Goal: Complete application form

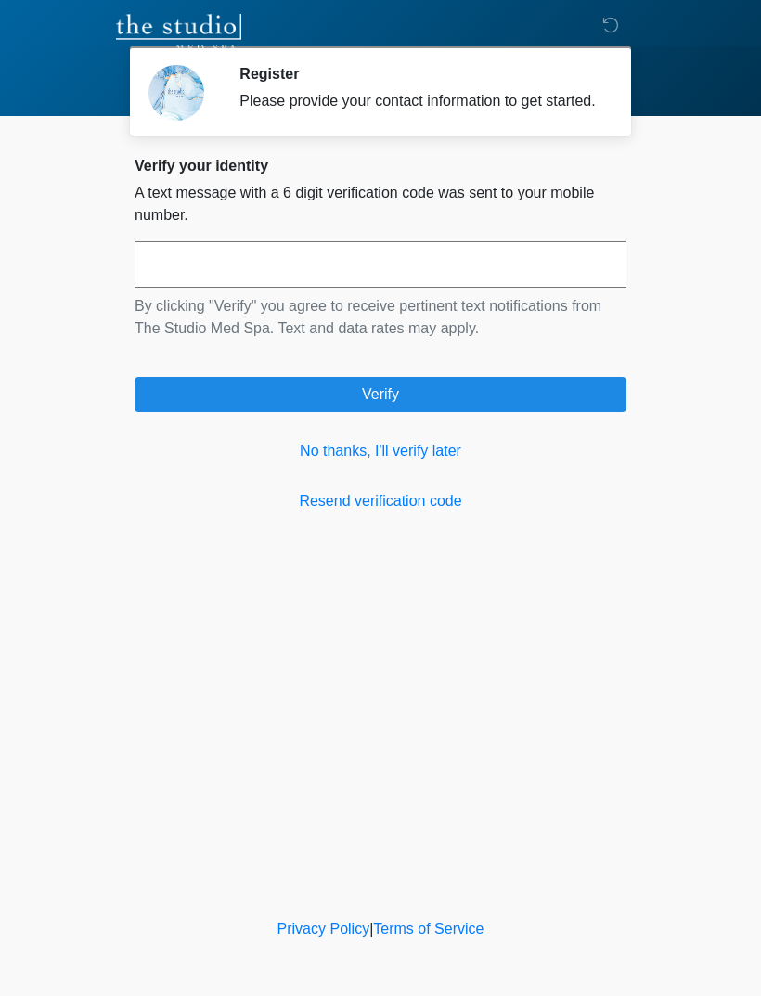
click at [319, 462] on link "No thanks, I'll verify later" at bounding box center [381, 451] width 492 height 22
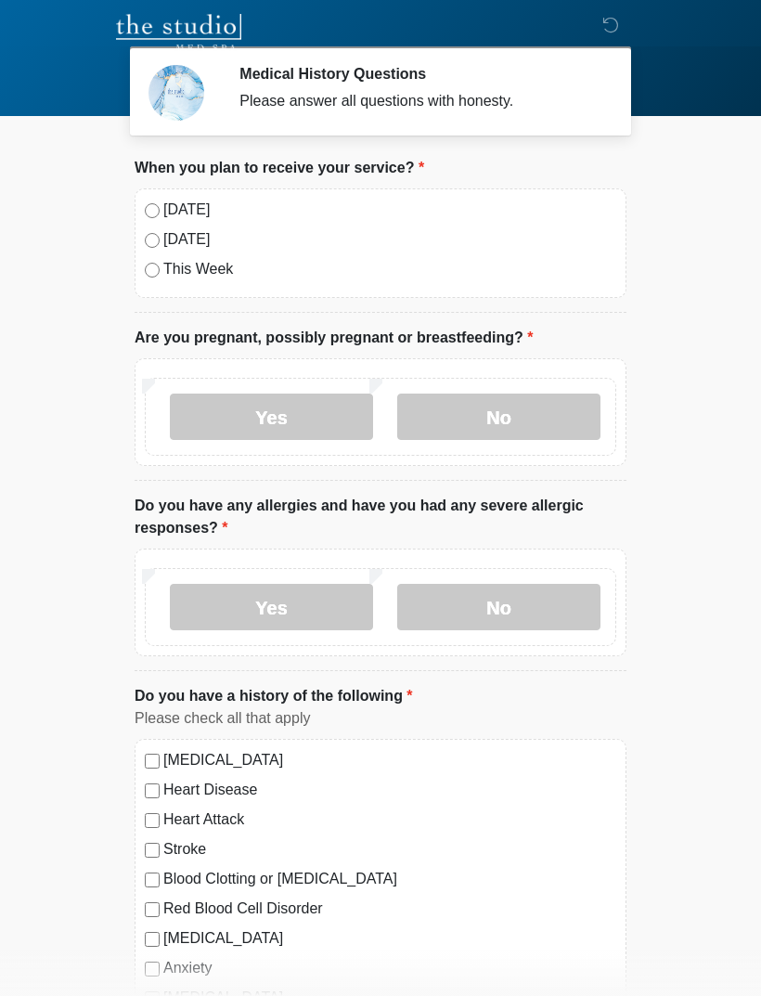
click at [146, 216] on div "[DATE]" at bounding box center [380, 210] width 471 height 22
click at [148, 203] on div "[DATE]" at bounding box center [380, 210] width 471 height 22
click at [488, 422] on label "No" at bounding box center [498, 416] width 203 height 46
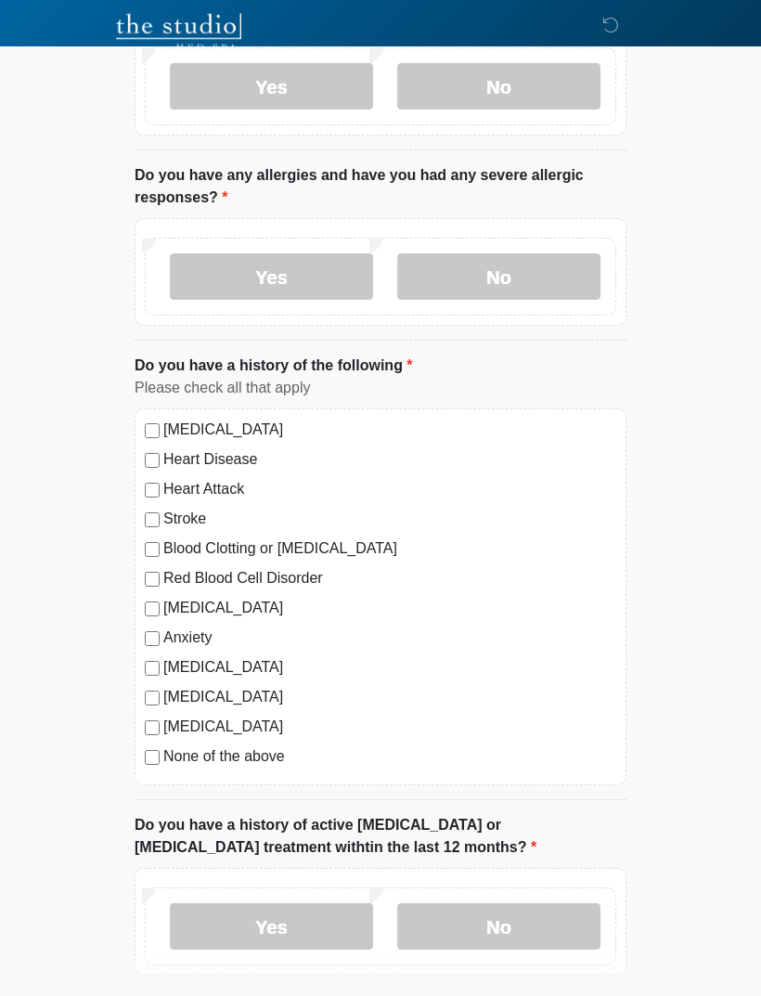
scroll to position [330, 0]
click at [441, 291] on label "No" at bounding box center [498, 276] width 203 height 46
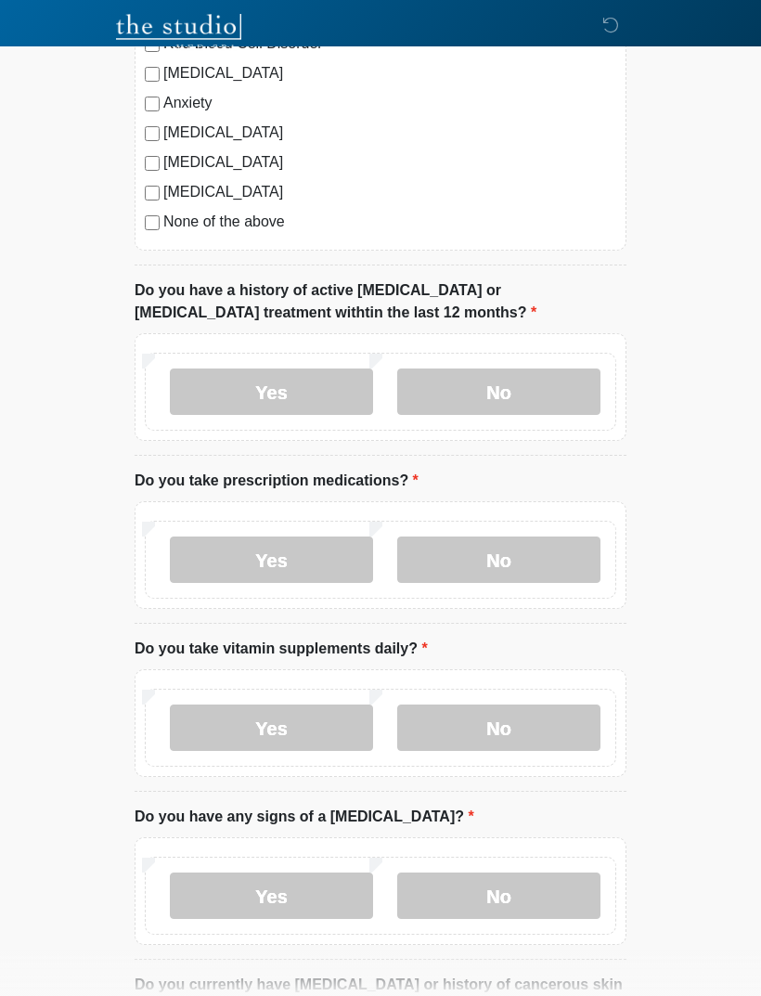
scroll to position [870, 0]
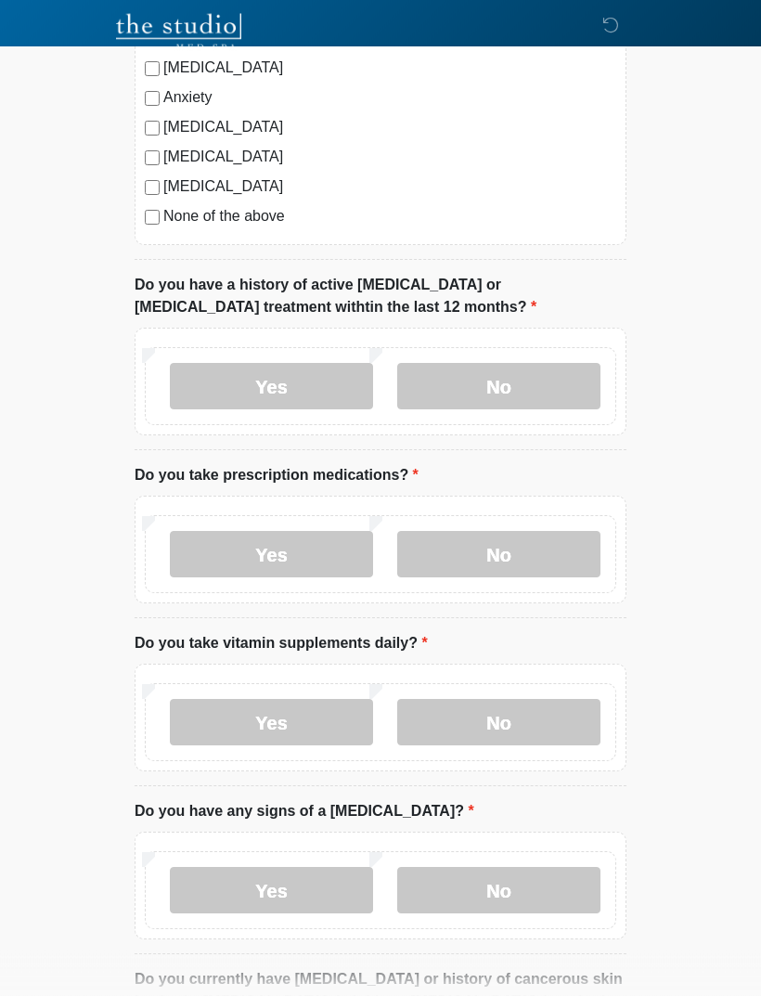
click at [431, 394] on label "No" at bounding box center [498, 387] width 203 height 46
click at [226, 548] on label "Yes" at bounding box center [271, 554] width 203 height 46
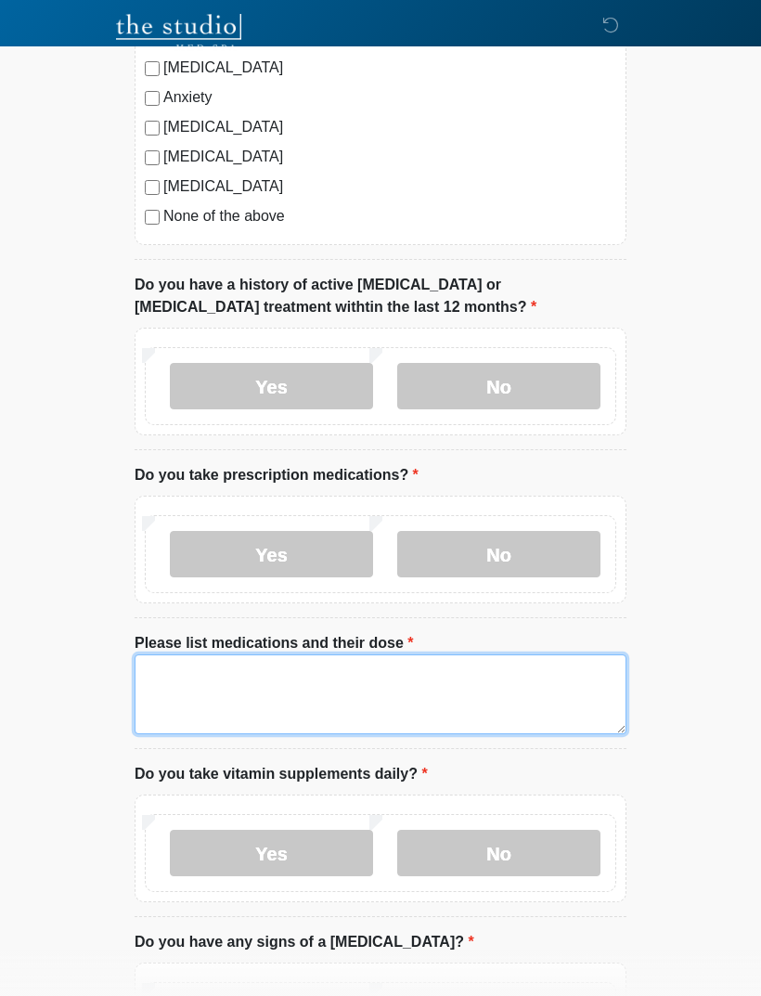
click at [161, 697] on textarea "Please list medications and their dose" at bounding box center [381, 694] width 492 height 80
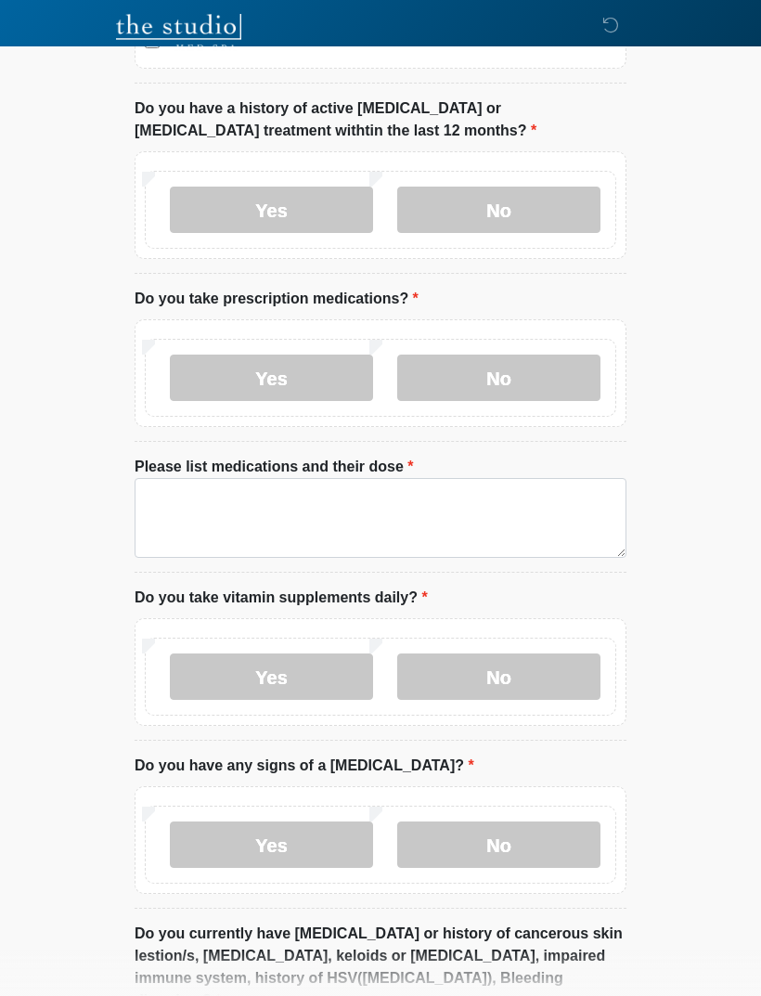
scroll to position [1046, 0]
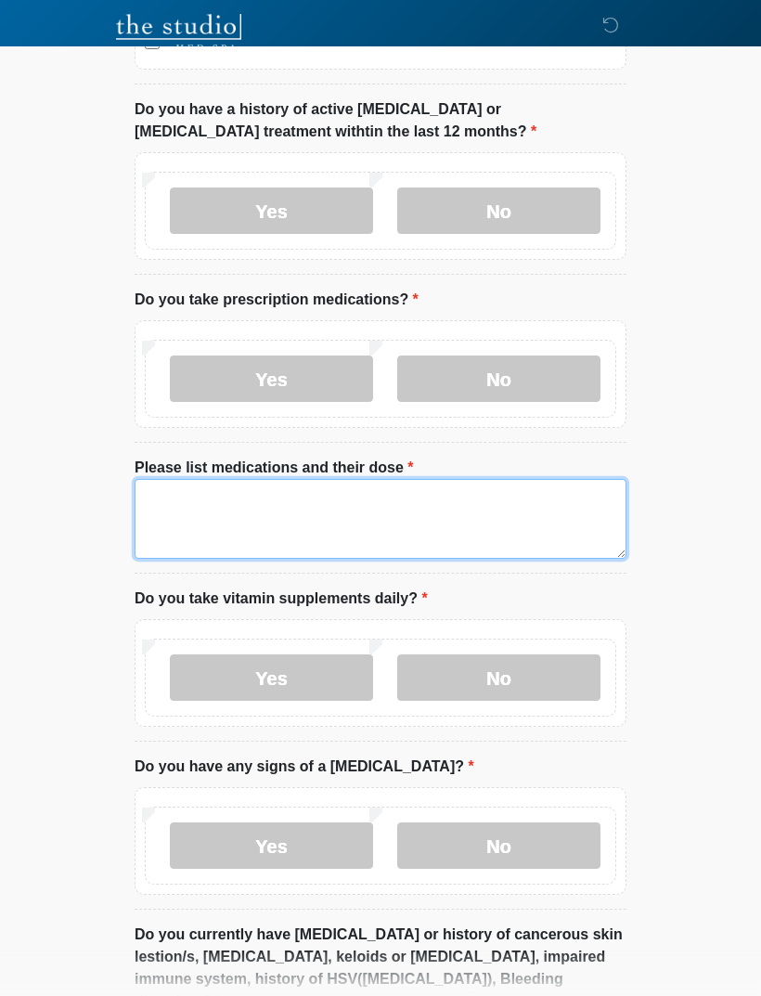
click at [190, 509] on textarea "Please list medications and their dose" at bounding box center [381, 519] width 492 height 80
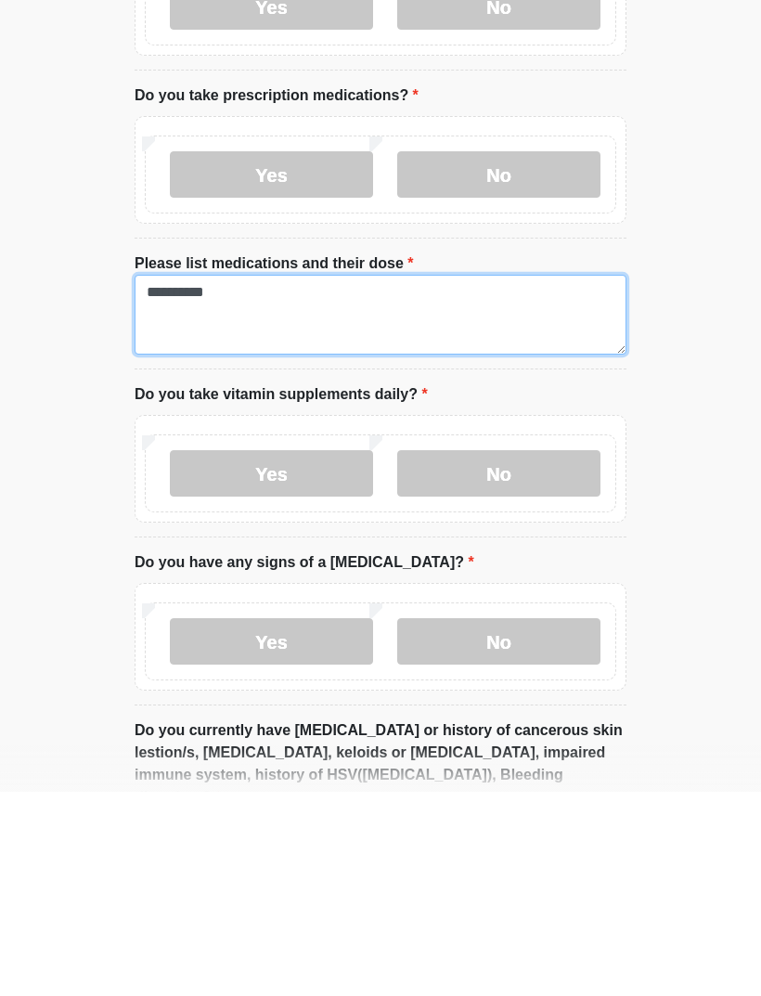
type textarea "**********"
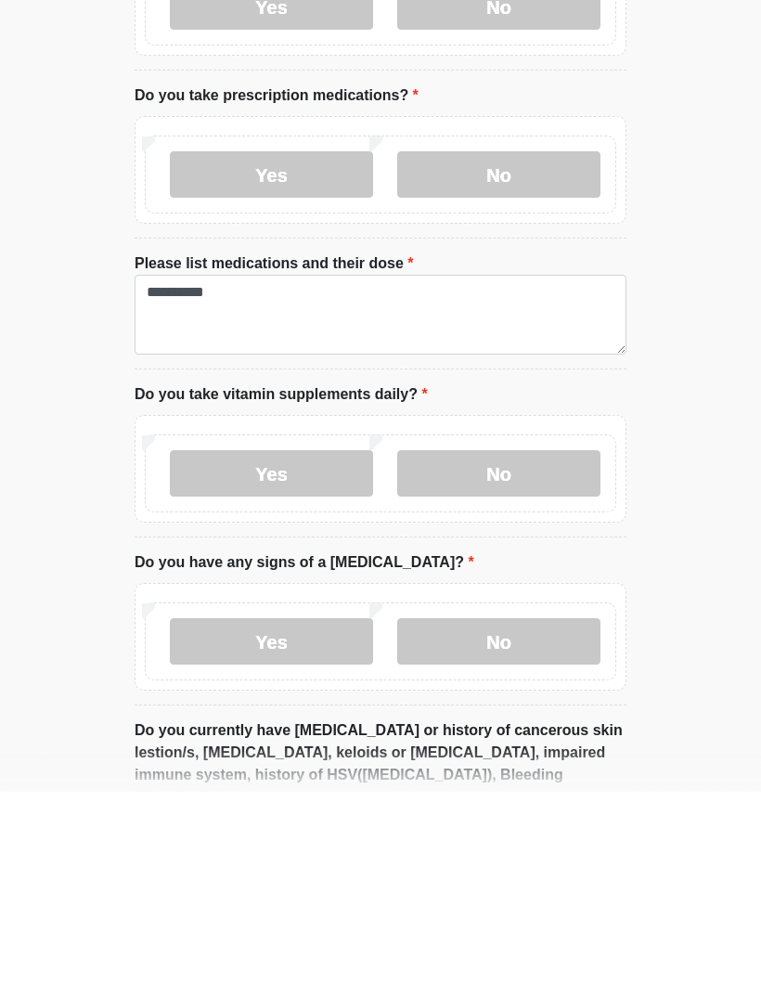
click at [448, 654] on label "No" at bounding box center [498, 677] width 203 height 46
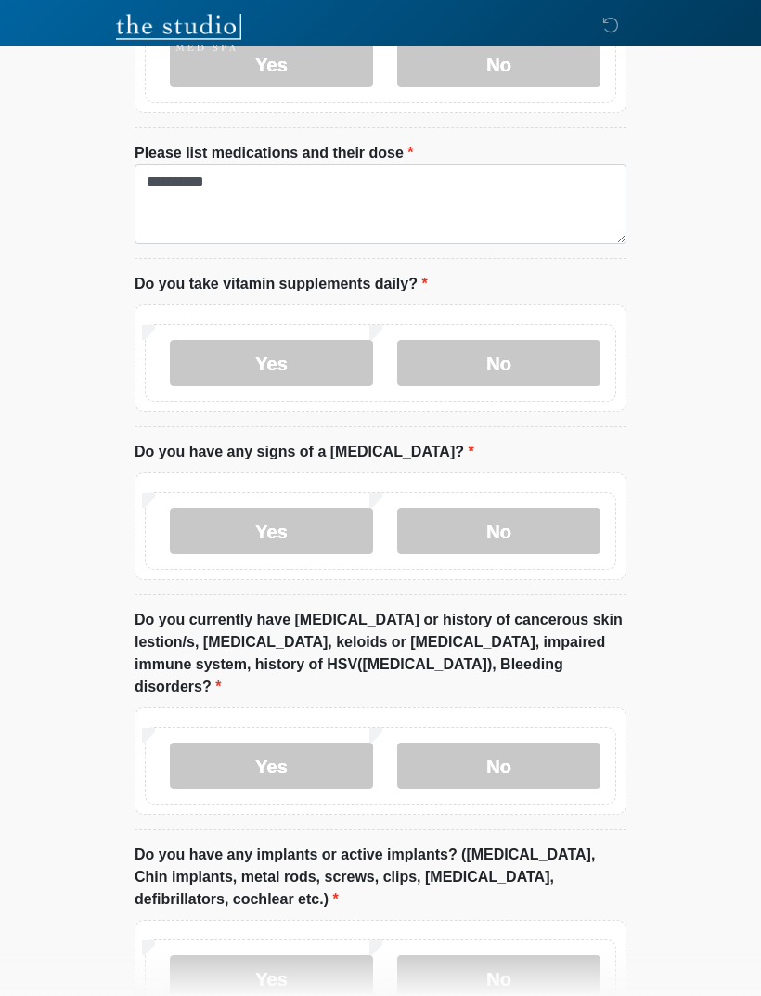
scroll to position [1364, 0]
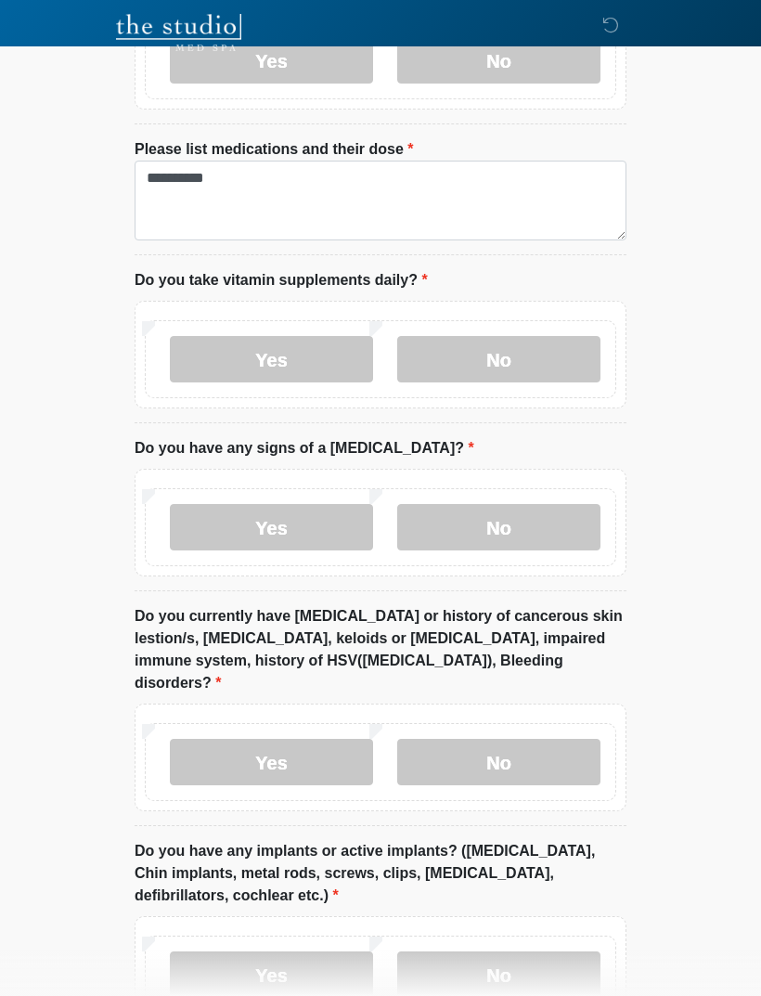
click at [469, 534] on label "No" at bounding box center [498, 527] width 203 height 46
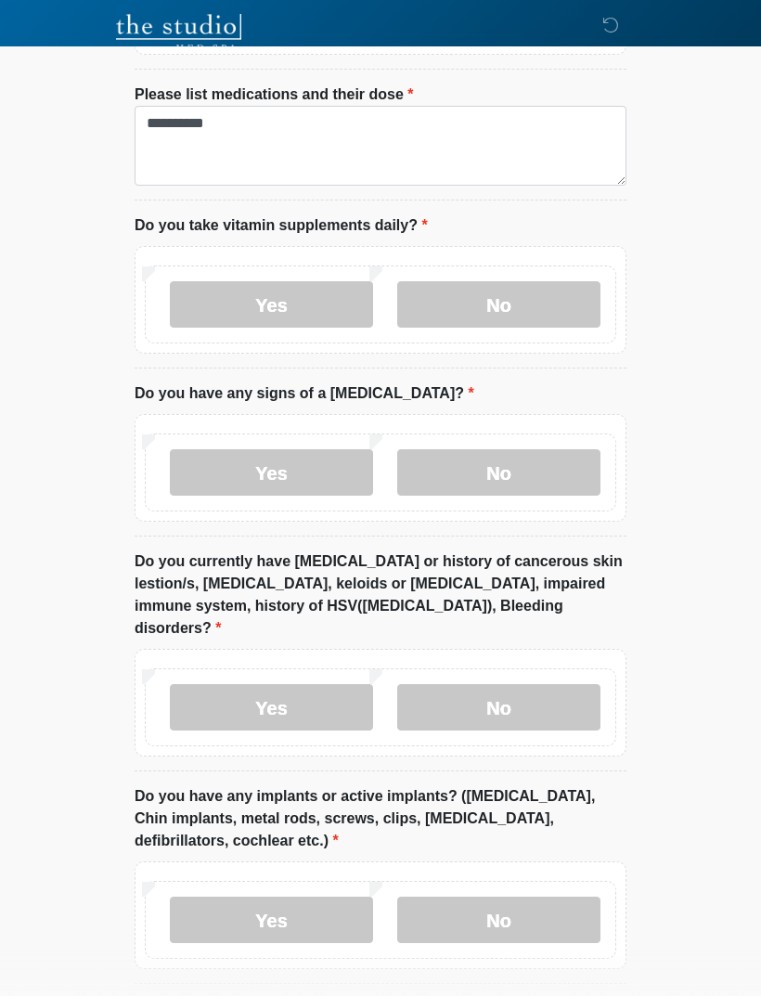
scroll to position [1518, 0]
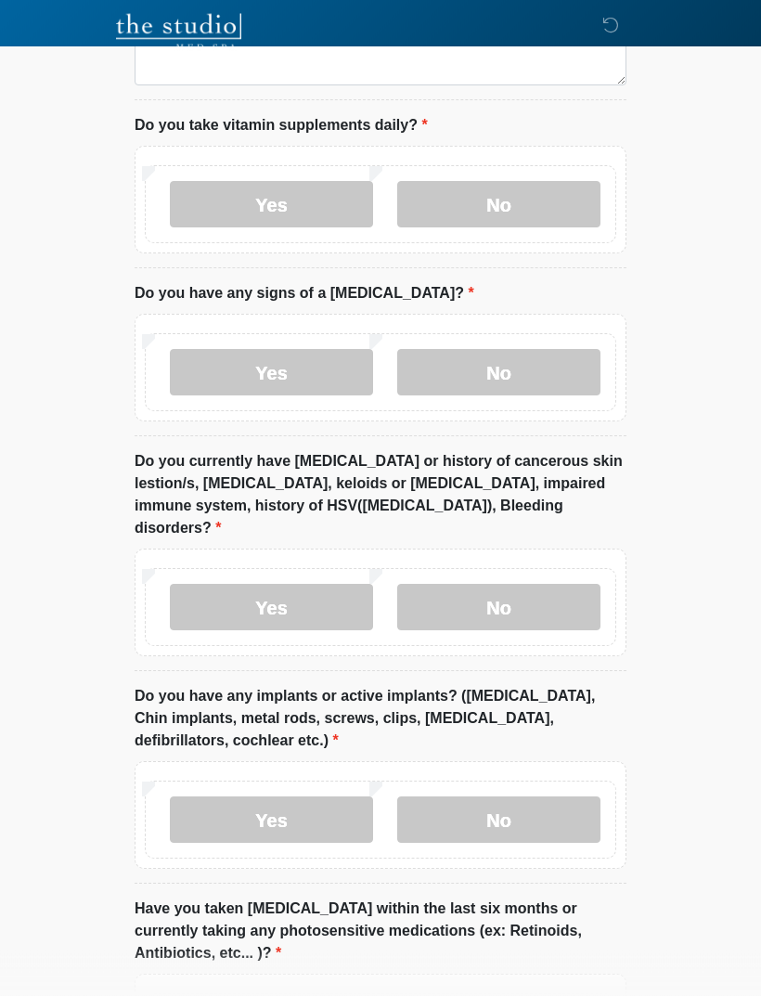
click at [211, 585] on label "Yes" at bounding box center [271, 608] width 203 height 46
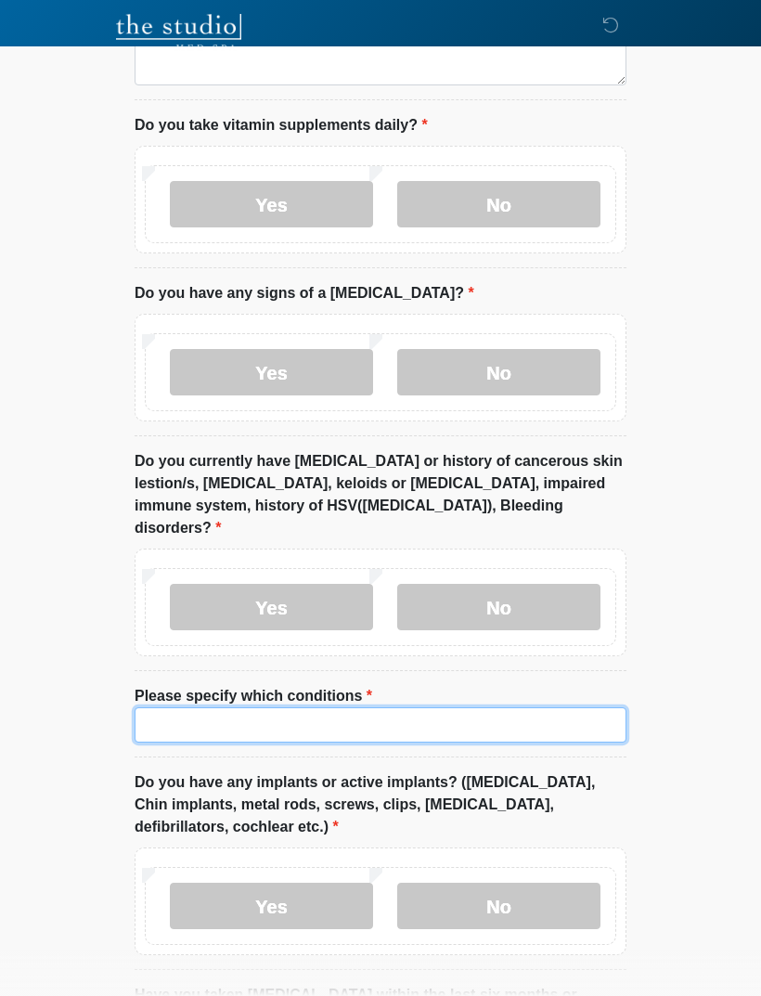
click at [181, 707] on input "Please specify which conditions" at bounding box center [381, 724] width 492 height 35
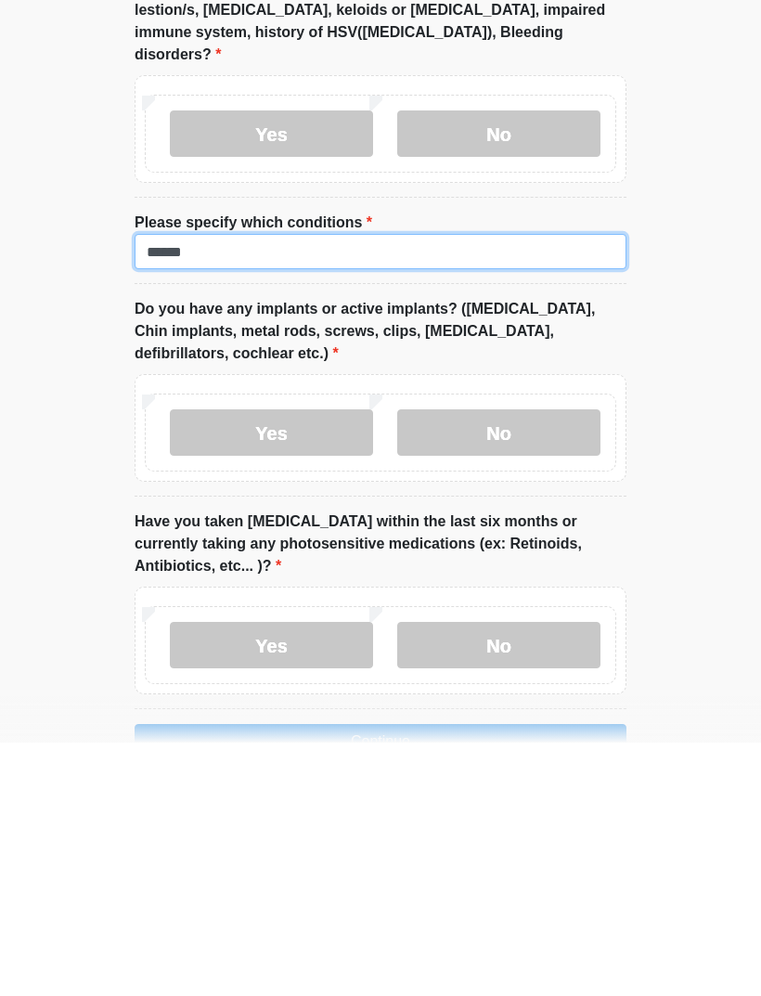
scroll to position [1742, 0]
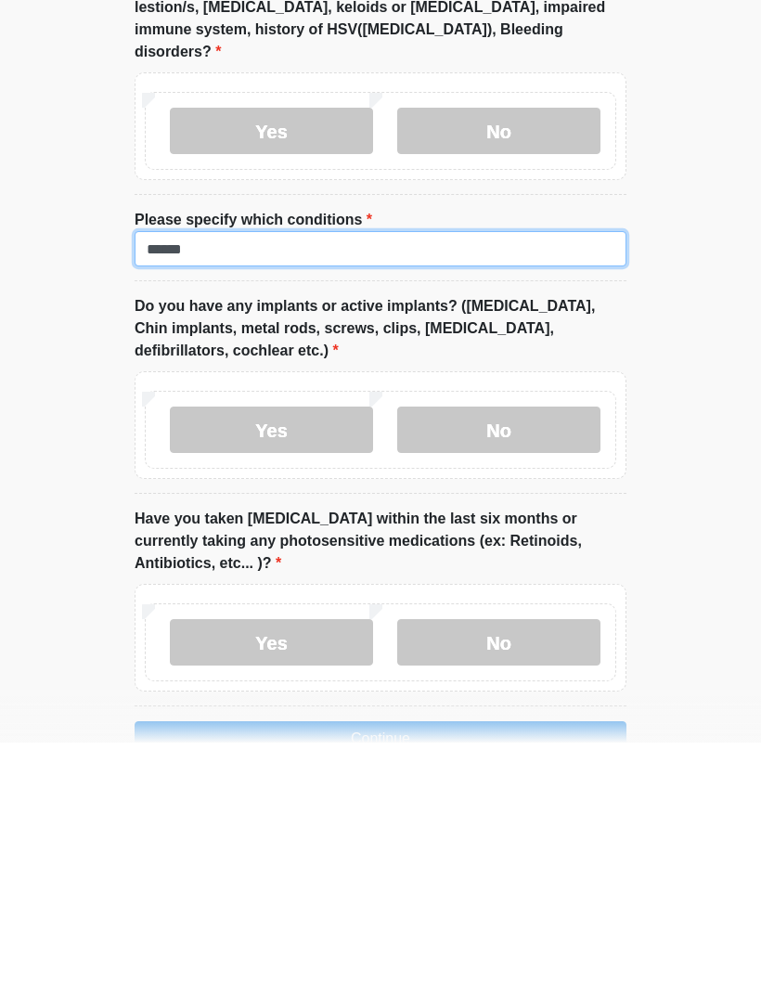
type input "******"
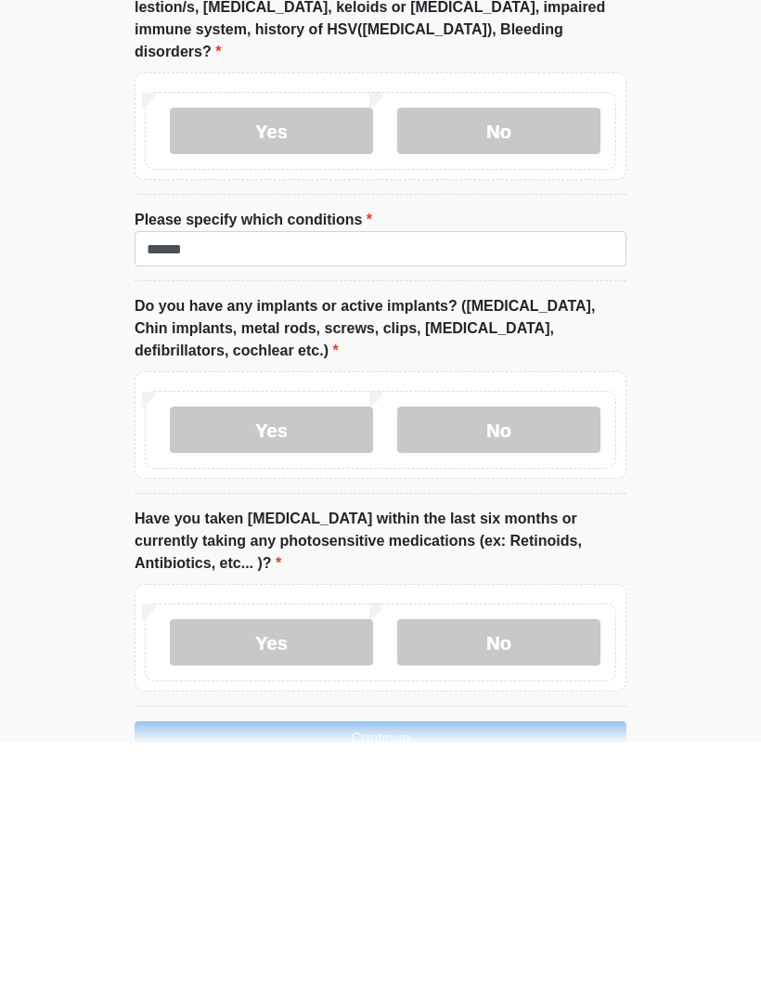
click at [471, 660] on label "No" at bounding box center [498, 683] width 203 height 46
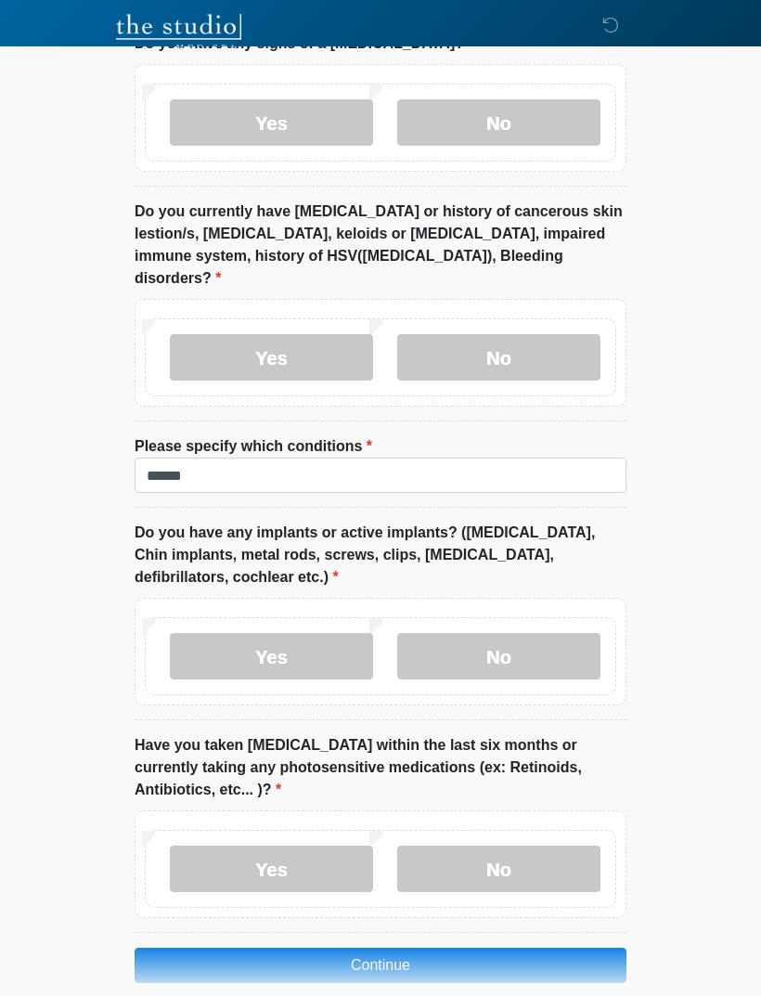
click at [468, 845] on label "No" at bounding box center [498, 868] width 203 height 46
click at [368, 948] on button "Continue" at bounding box center [381, 965] width 492 height 35
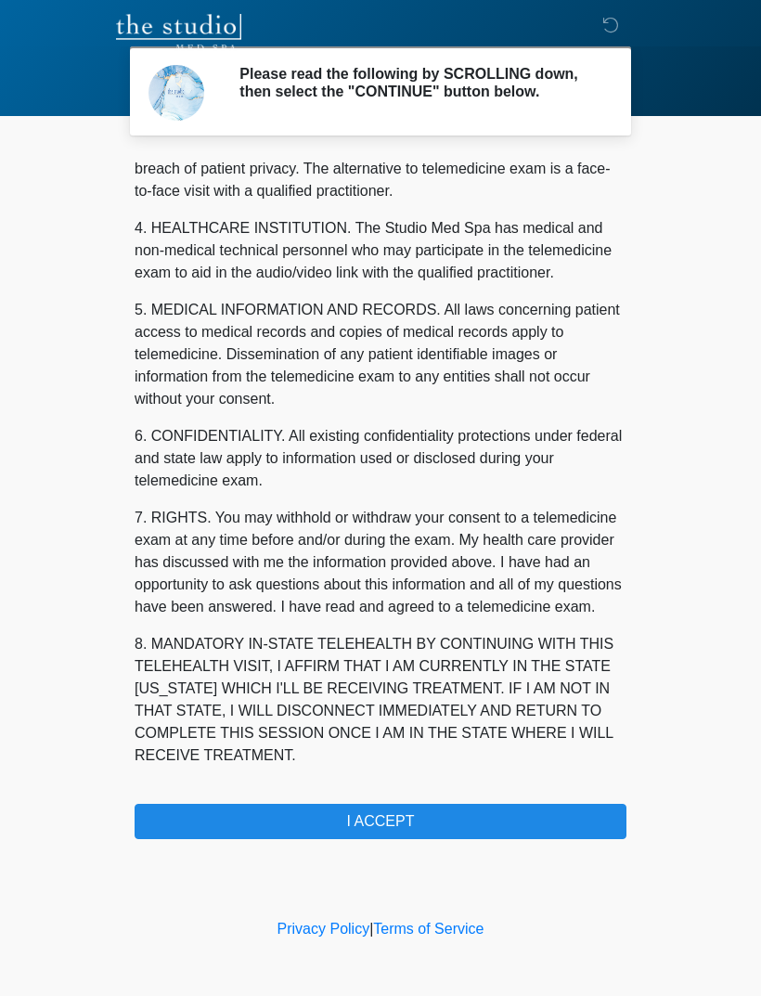
scroll to position [474, 0]
click at [257, 832] on button "I ACCEPT" at bounding box center [381, 821] width 492 height 35
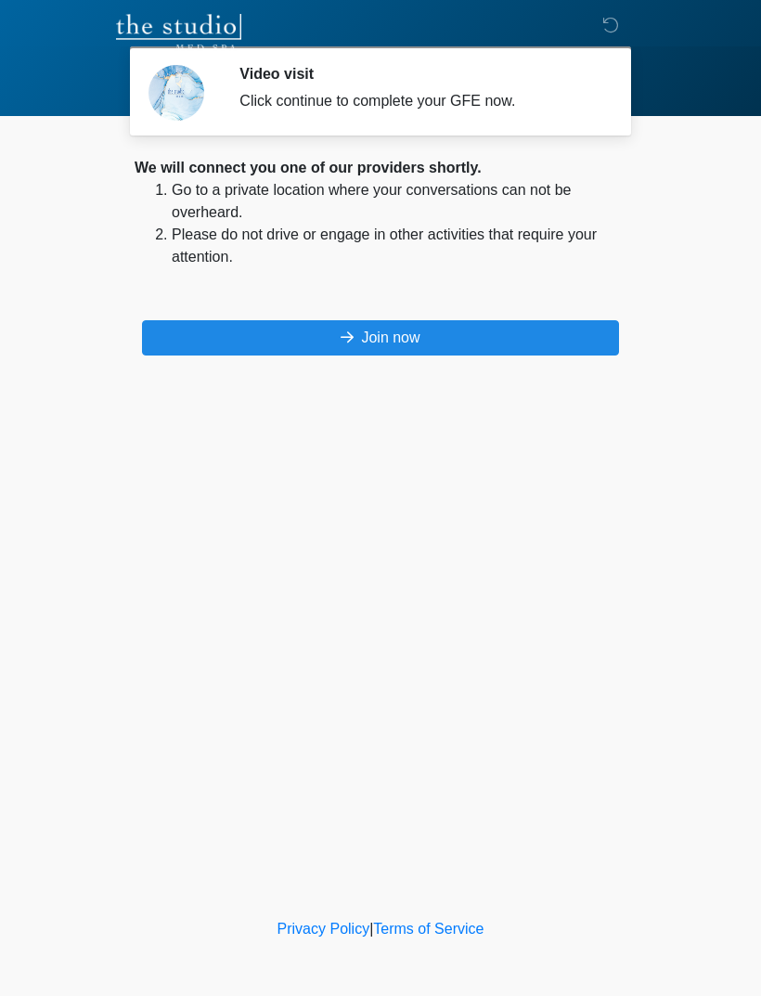
click at [495, 337] on button "Join now" at bounding box center [380, 337] width 477 height 35
